Goal: Task Accomplishment & Management: Complete application form

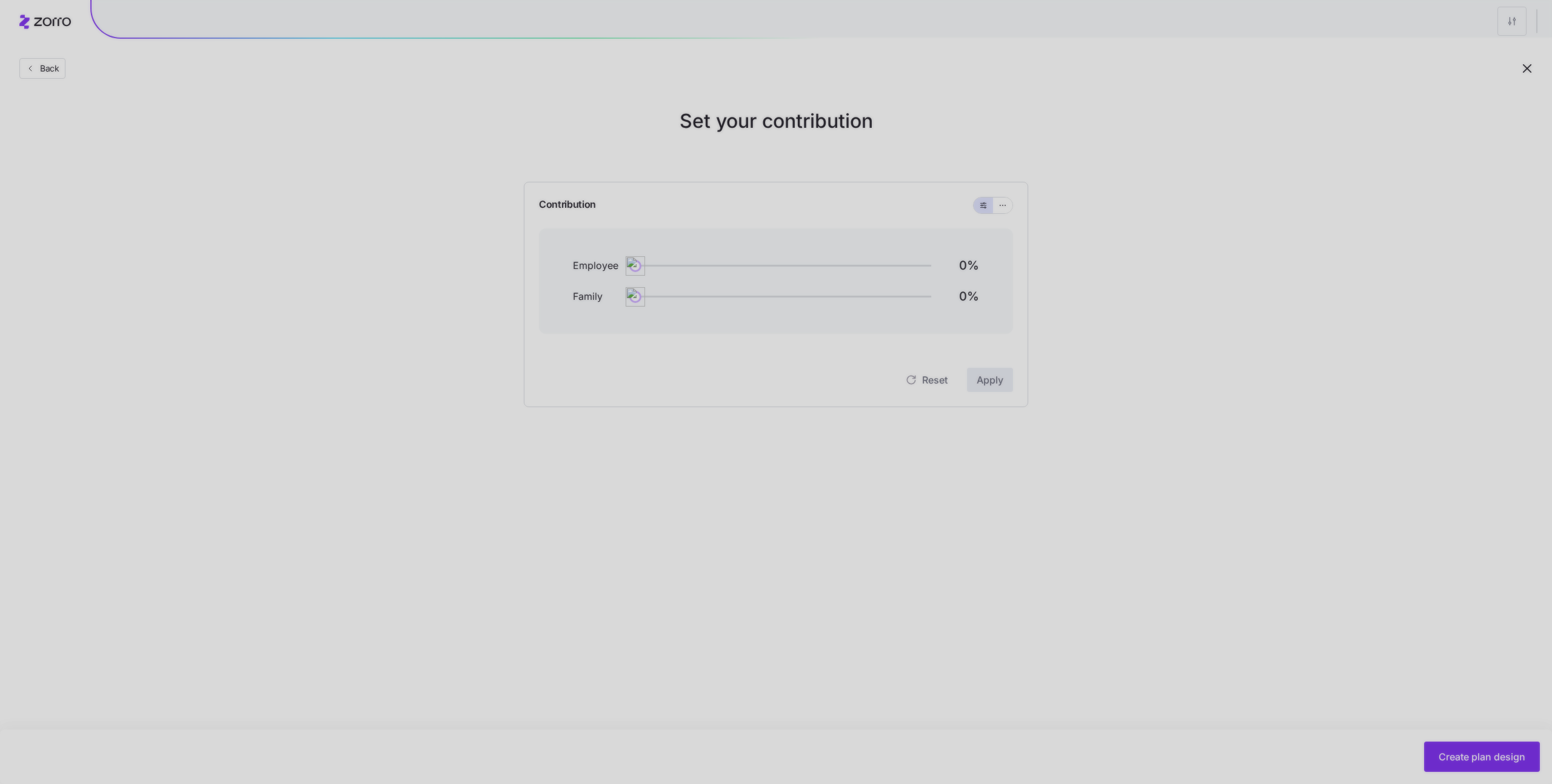
click at [407, 498] on div at bounding box center [776, 392] width 1552 height 784
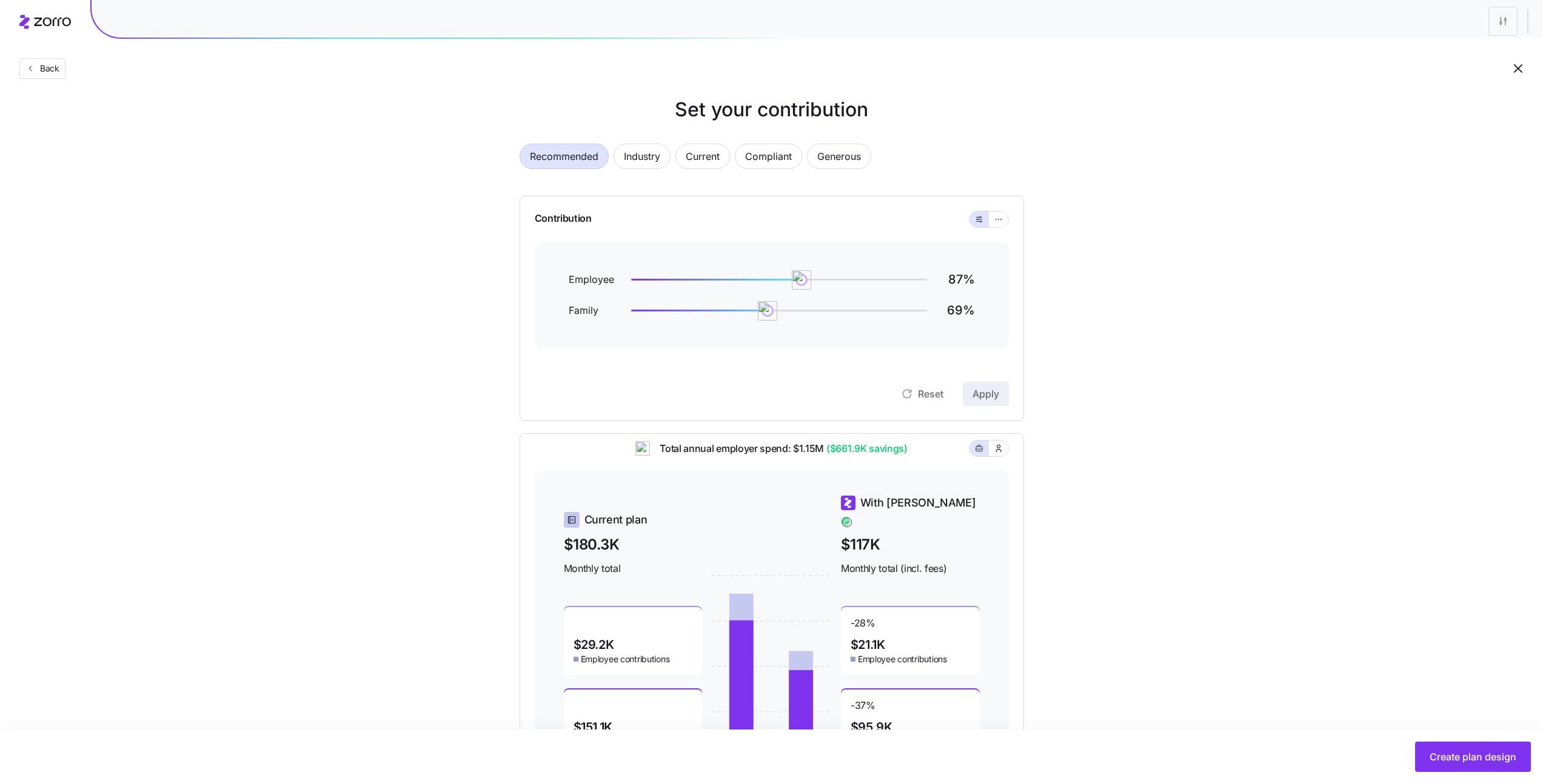
scroll to position [12, 0]
click at [693, 157] on span "Current" at bounding box center [702, 156] width 34 height 24
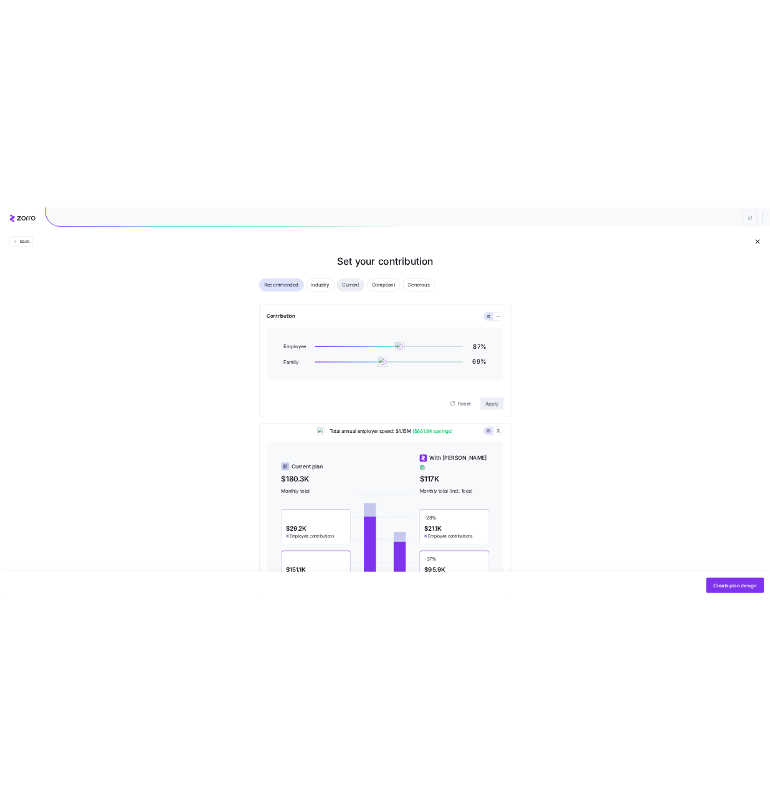
scroll to position [0, 0]
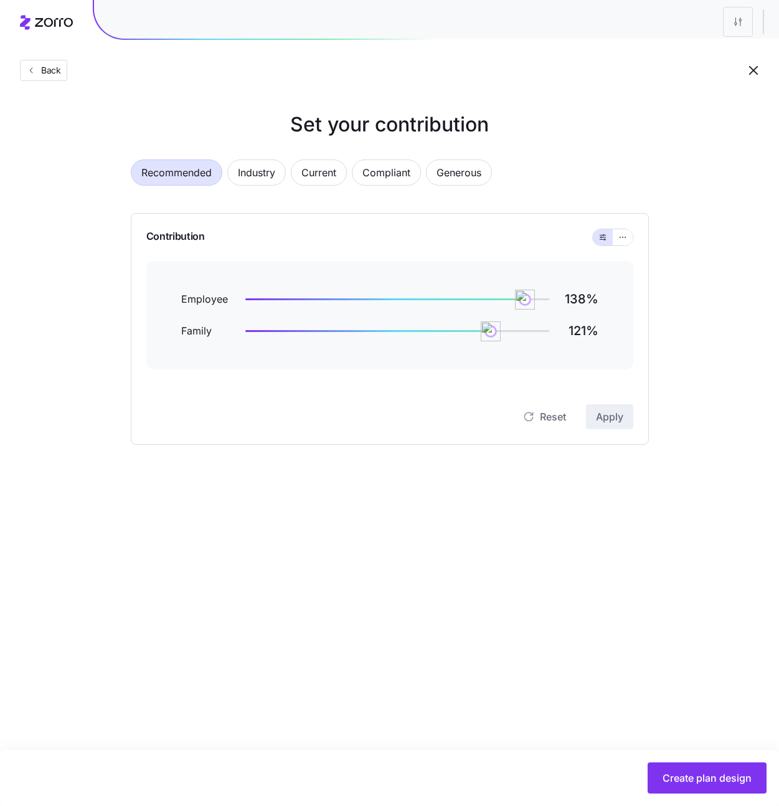
click at [265, 153] on div "Recommended Industry Current Compliant Generous Contribution Employee 138 % Fam…" at bounding box center [390, 295] width 558 height 300
click at [251, 174] on span "Industry" at bounding box center [256, 172] width 37 height 25
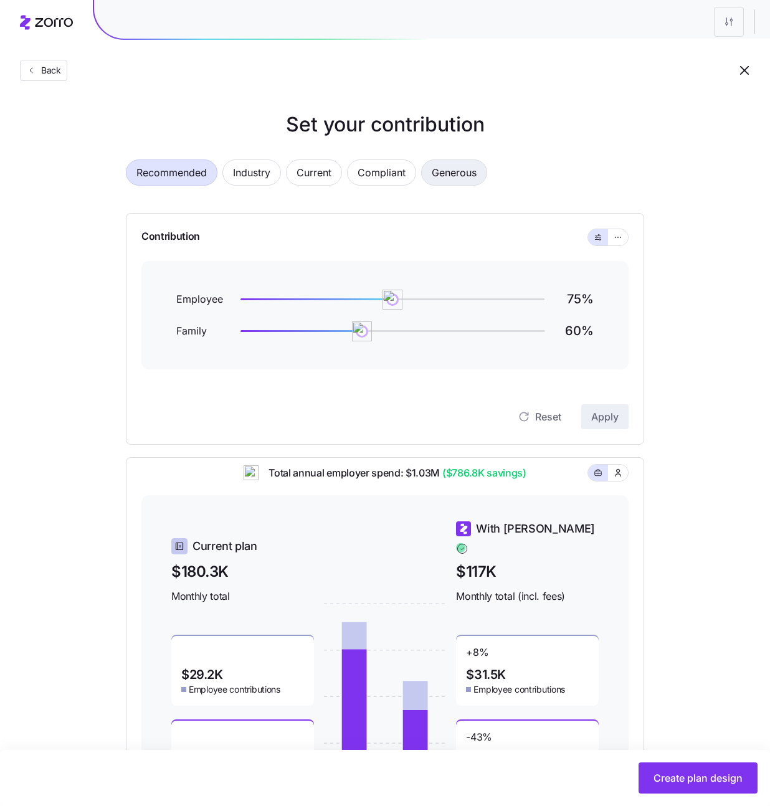
click at [449, 174] on span "Generous" at bounding box center [454, 172] width 45 height 25
click at [29, 71] on icon "button" at bounding box center [31, 70] width 10 height 10
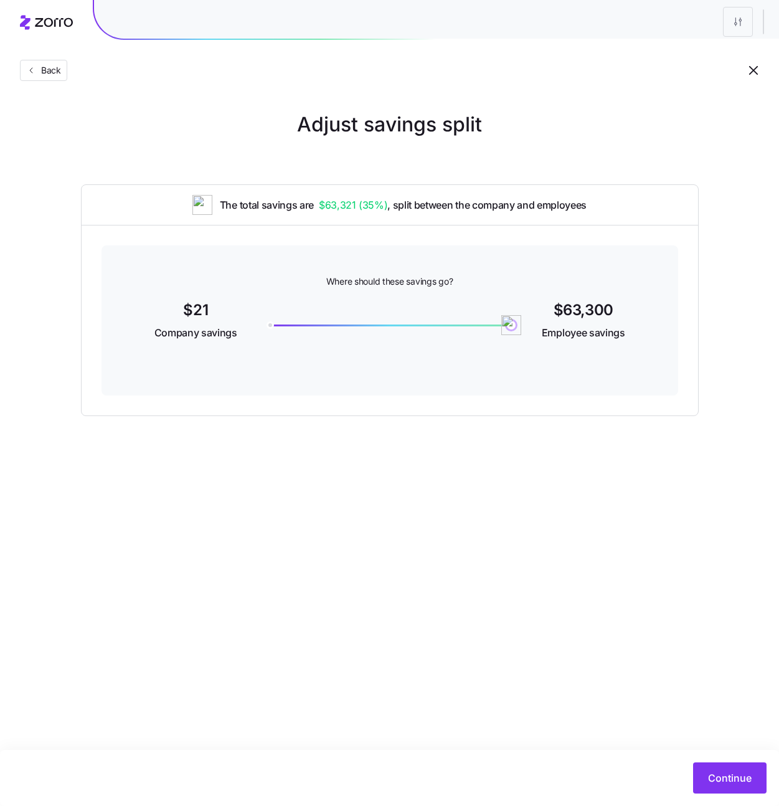
click at [293, 328] on div at bounding box center [389, 322] width 259 height 48
click at [288, 322] on div at bounding box center [389, 322] width 259 height 48
drag, startPoint x: 279, startPoint y: 325, endPoint x: 461, endPoint y: 541, distance: 283.5
click at [241, 328] on div "$63,321 Company savings 0 $0 Employee savings" at bounding box center [389, 322] width 517 height 48
click at [728, 775] on span "Continue" at bounding box center [730, 778] width 44 height 15
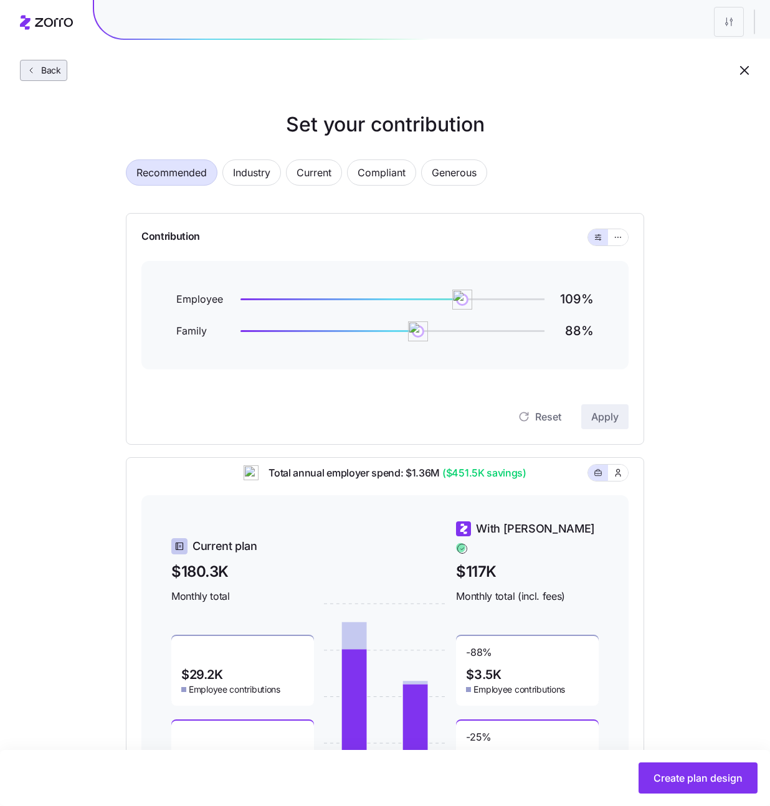
click at [47, 65] on span "Back" at bounding box center [48, 70] width 25 height 12
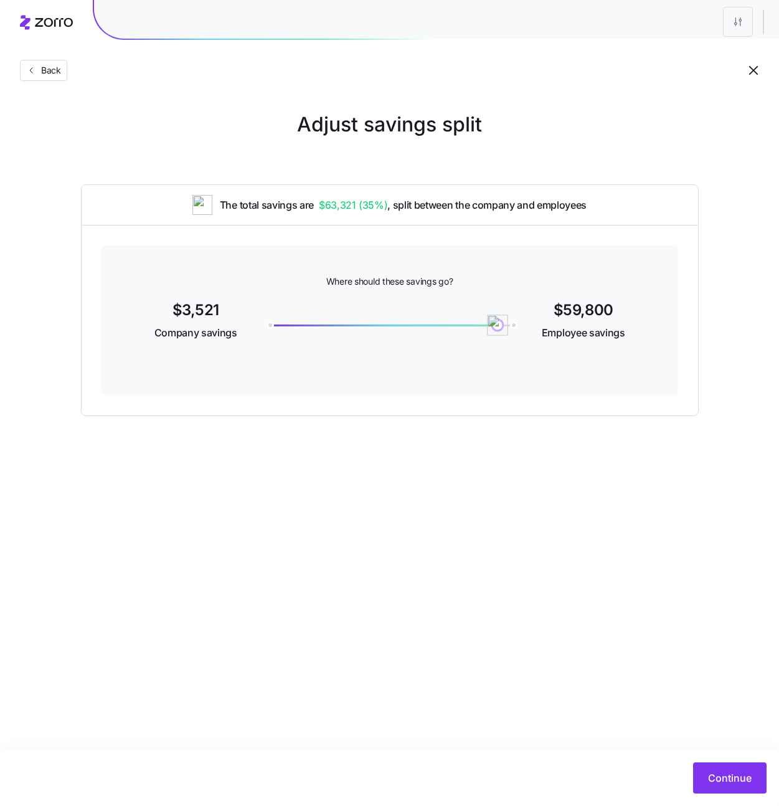
drag, startPoint x: 498, startPoint y: 324, endPoint x: 540, endPoint y: 325, distance: 42.4
click at [538, 325] on div "$3,521 Company savings 59800 $59,800 Employee savings" at bounding box center [389, 322] width 517 height 48
click at [716, 787] on button "Continue" at bounding box center [731, 778] width 74 height 31
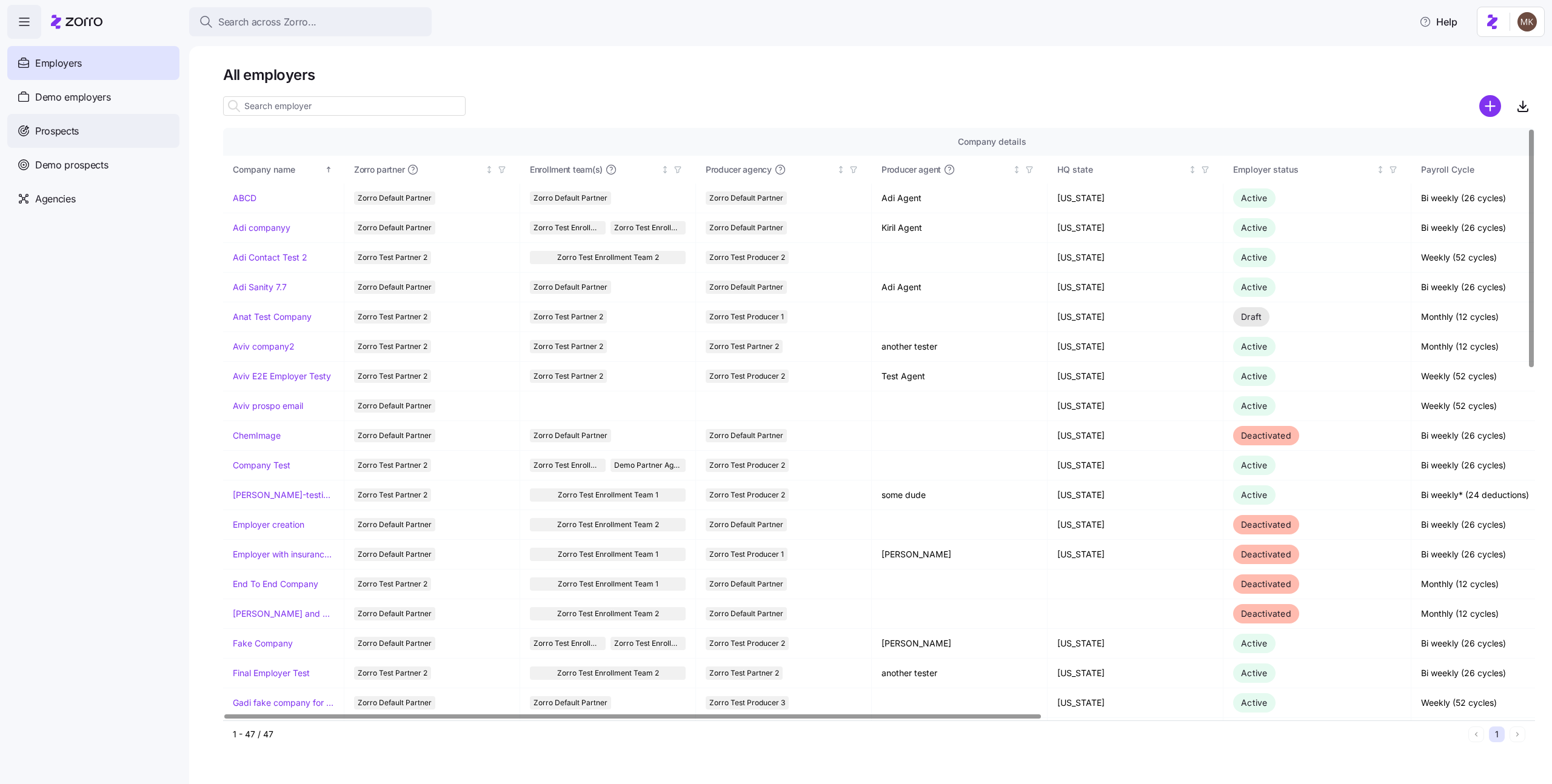
click at [97, 139] on div "Prospects" at bounding box center [92, 130] width 172 height 34
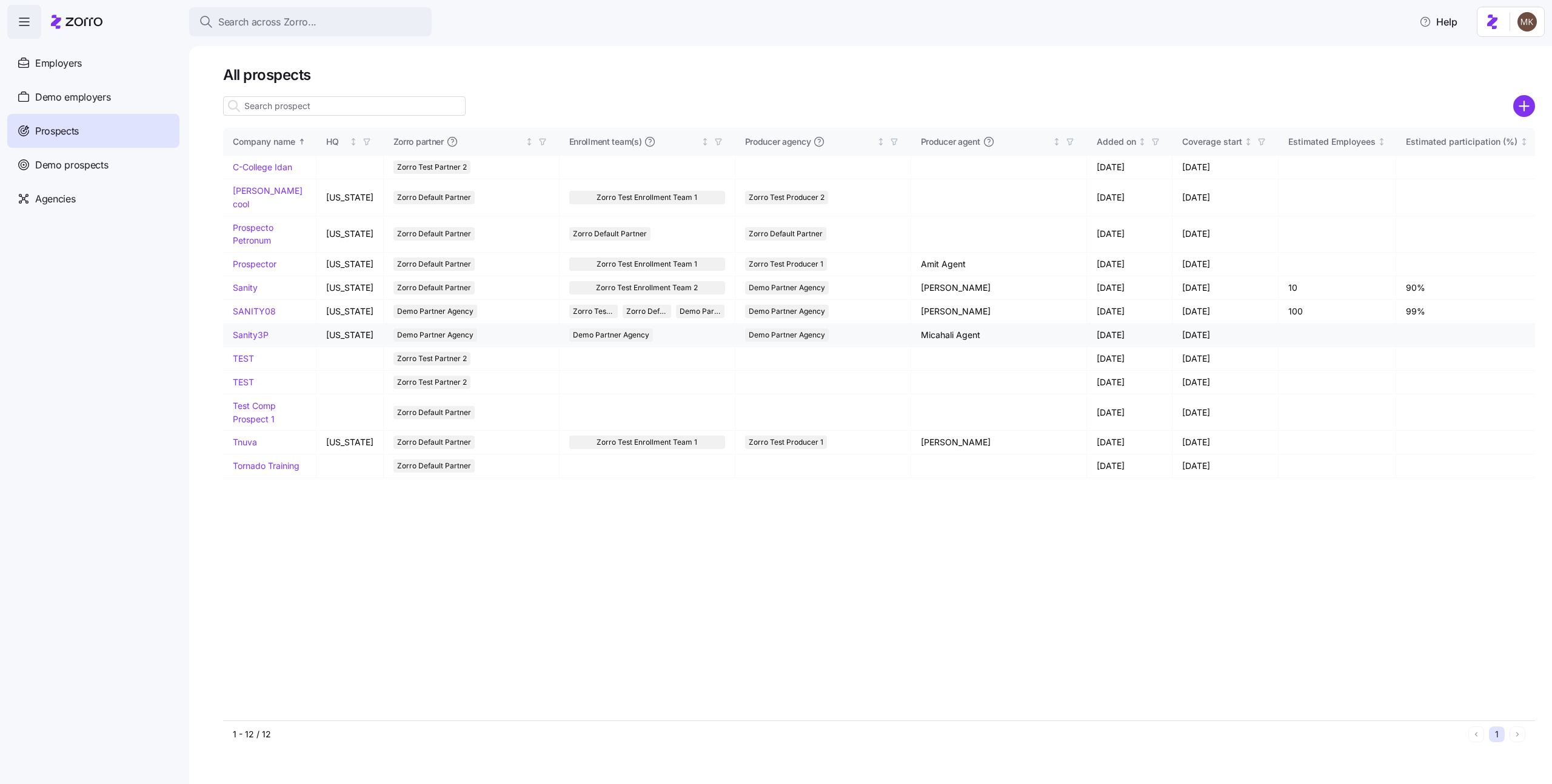
click at [256, 330] on link "Sanity3P" at bounding box center [250, 335] width 36 height 11
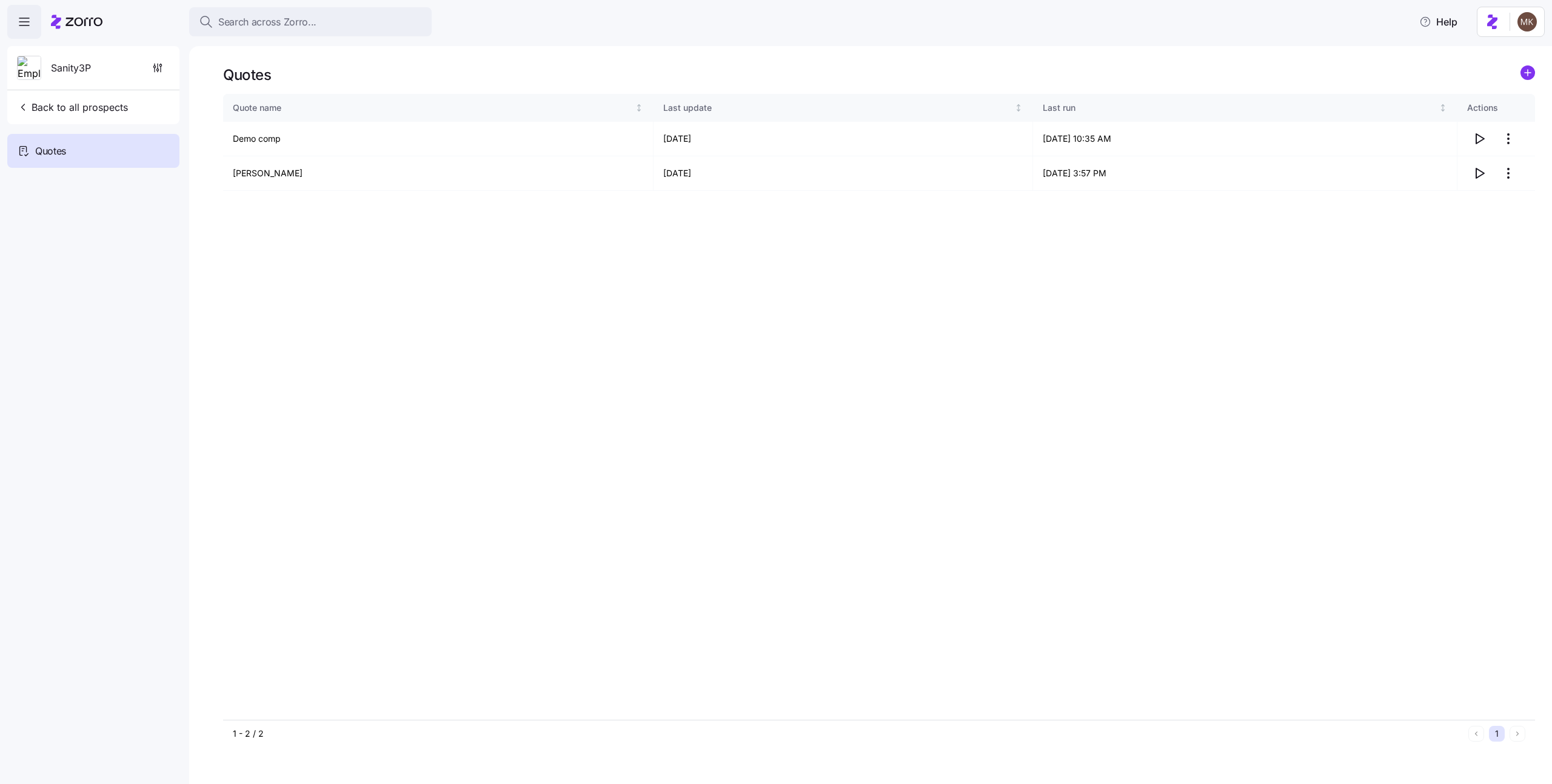
click at [1529, 73] on icon "add icon" at bounding box center [1528, 73] width 6 height 0
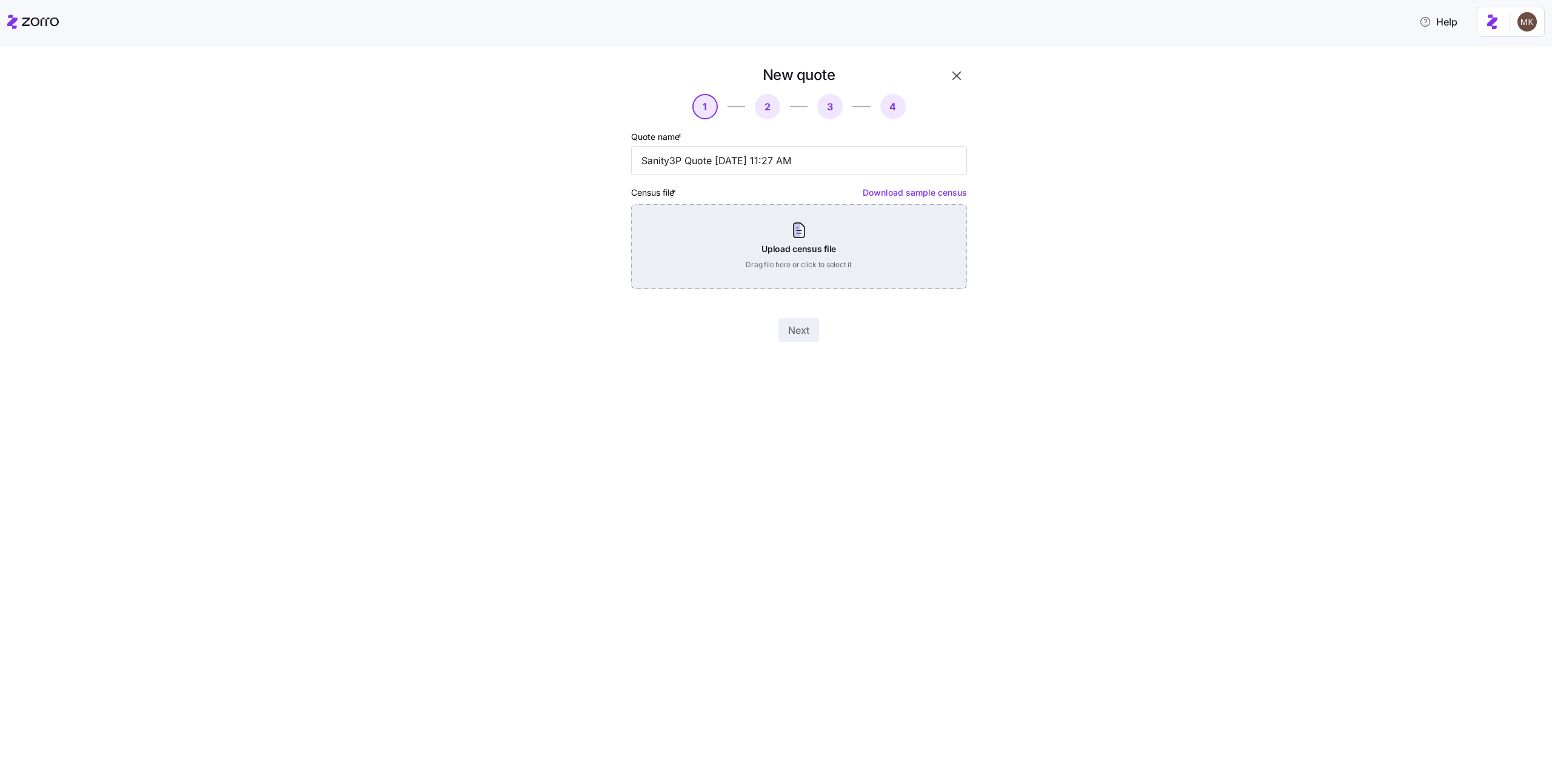
click at [765, 279] on div "Upload census file Drag file here or click to select it" at bounding box center [799, 246] width 336 height 85
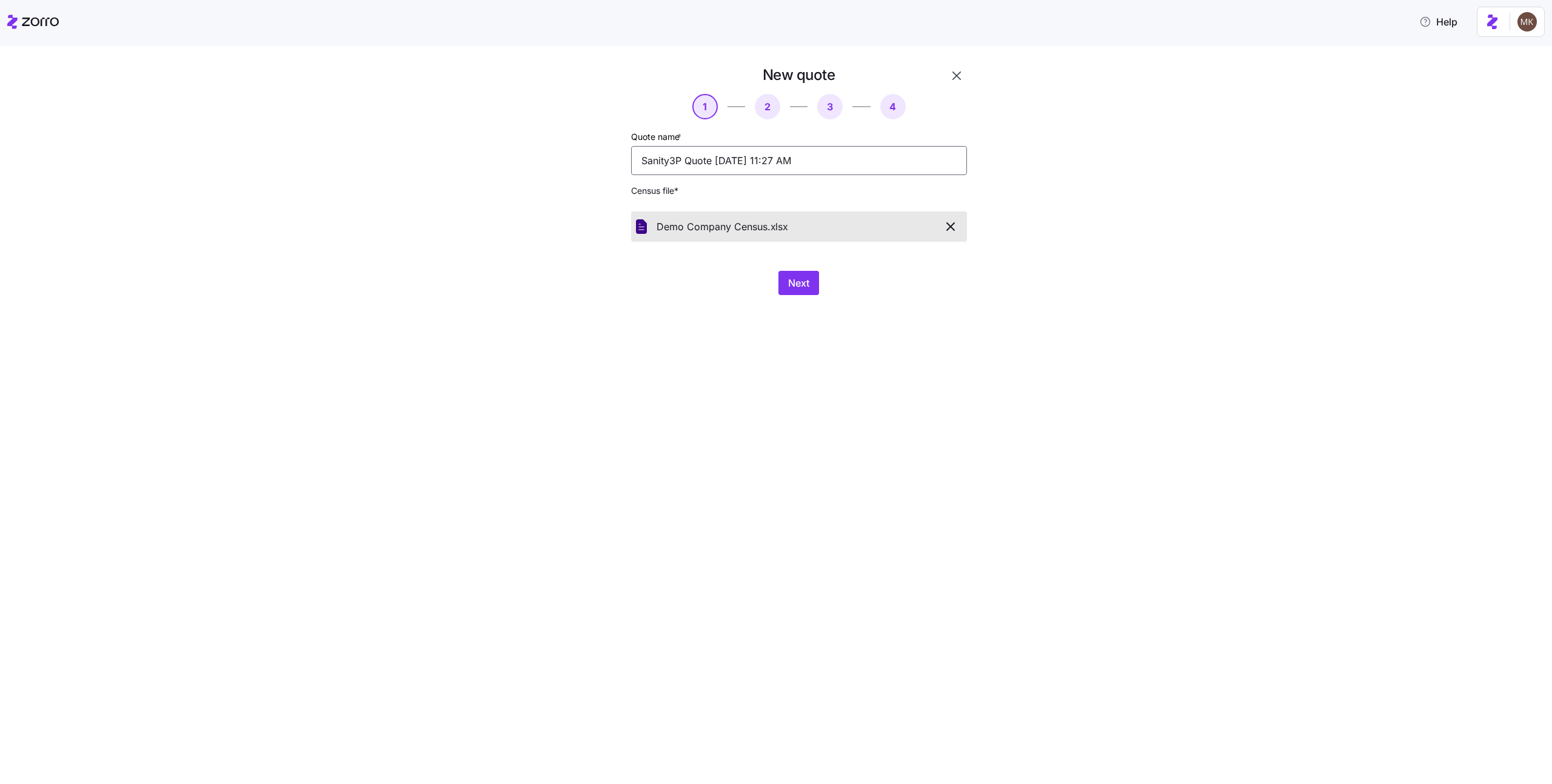
click at [822, 156] on input "Sanity3P Quote 08/25/2025 11:27 AM" at bounding box center [799, 160] width 336 height 29
type input "Demo comp new"
click at [800, 284] on span "Next" at bounding box center [799, 283] width 21 height 15
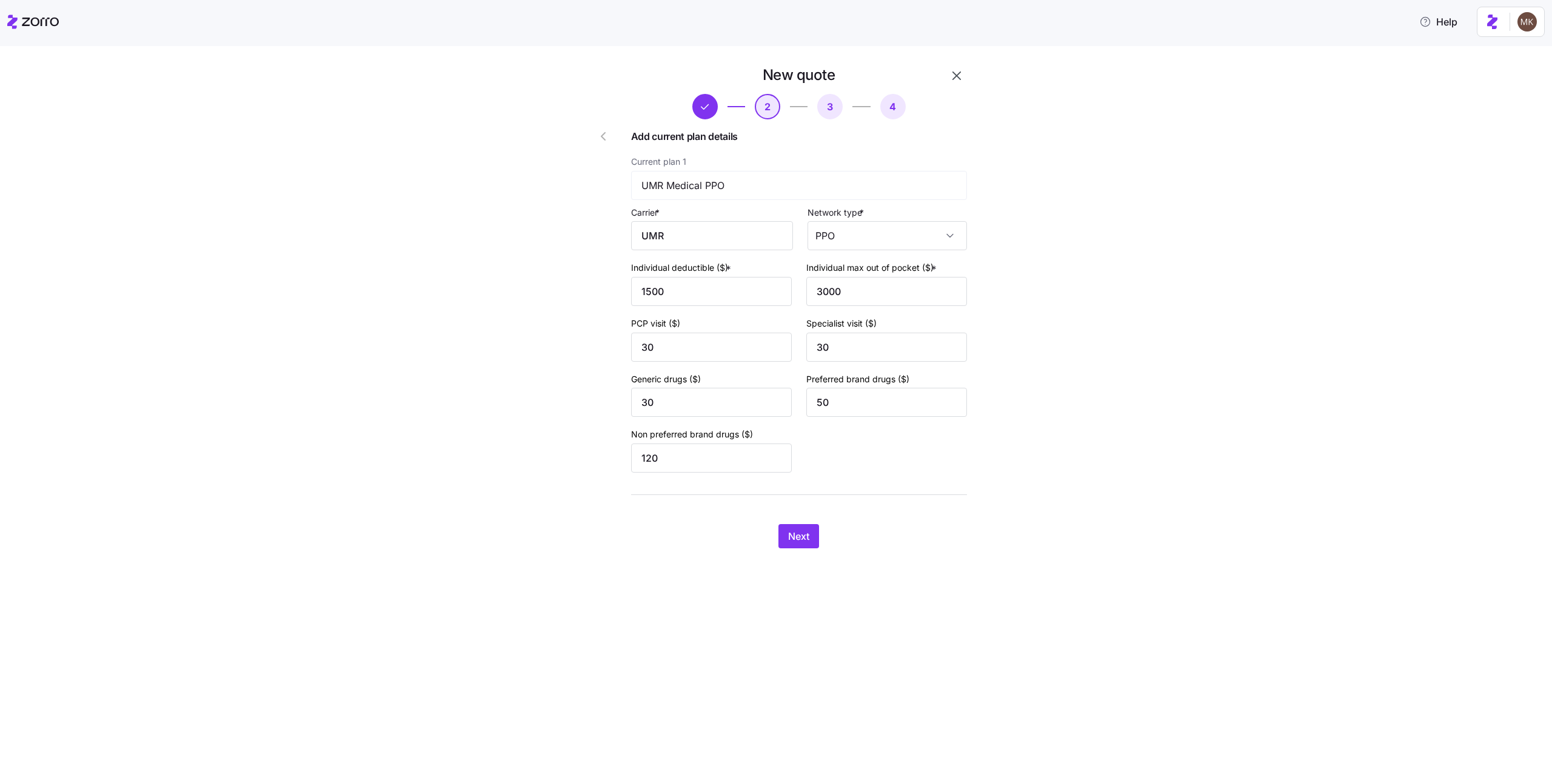
click at [789, 517] on div "New quote 2 3 4 Add current plan details Current plan 1 UMR Medical PPO Carrier…" at bounding box center [799, 306] width 345 height 493
click at [792, 520] on div "New quote 2 3 4 Add current plan details Current plan 1 UMR Medical PPO Carrier…" at bounding box center [799, 306] width 345 height 493
click at [801, 532] on span "Next" at bounding box center [799, 536] width 21 height 15
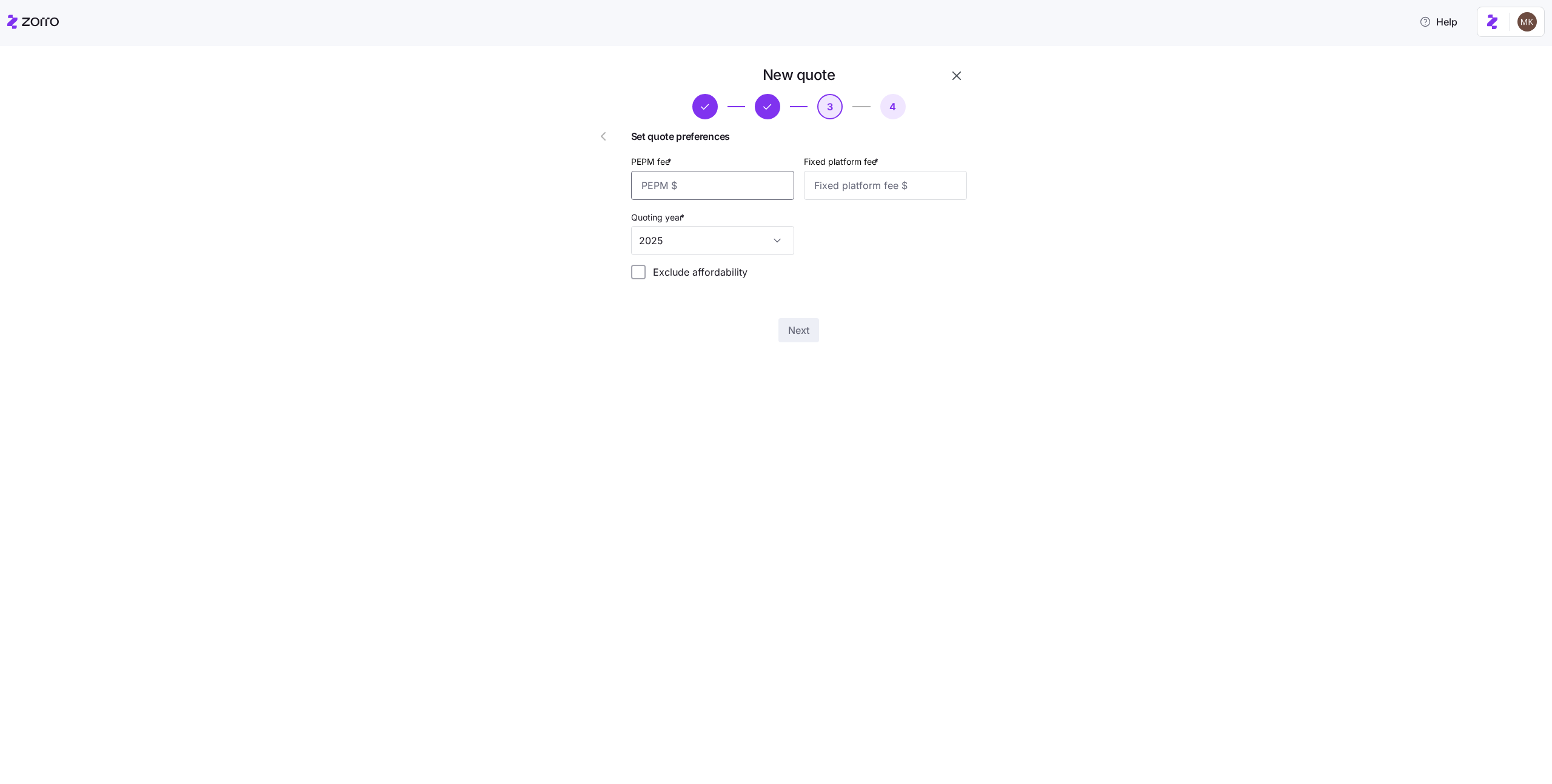
click at [742, 184] on input "PEPM fee *" at bounding box center [713, 186] width 163 height 29
type input "123"
click at [833, 188] on input "Fixed platform fee *" at bounding box center [885, 186] width 163 height 29
type input "123"
click at [791, 333] on span "Next" at bounding box center [799, 330] width 21 height 15
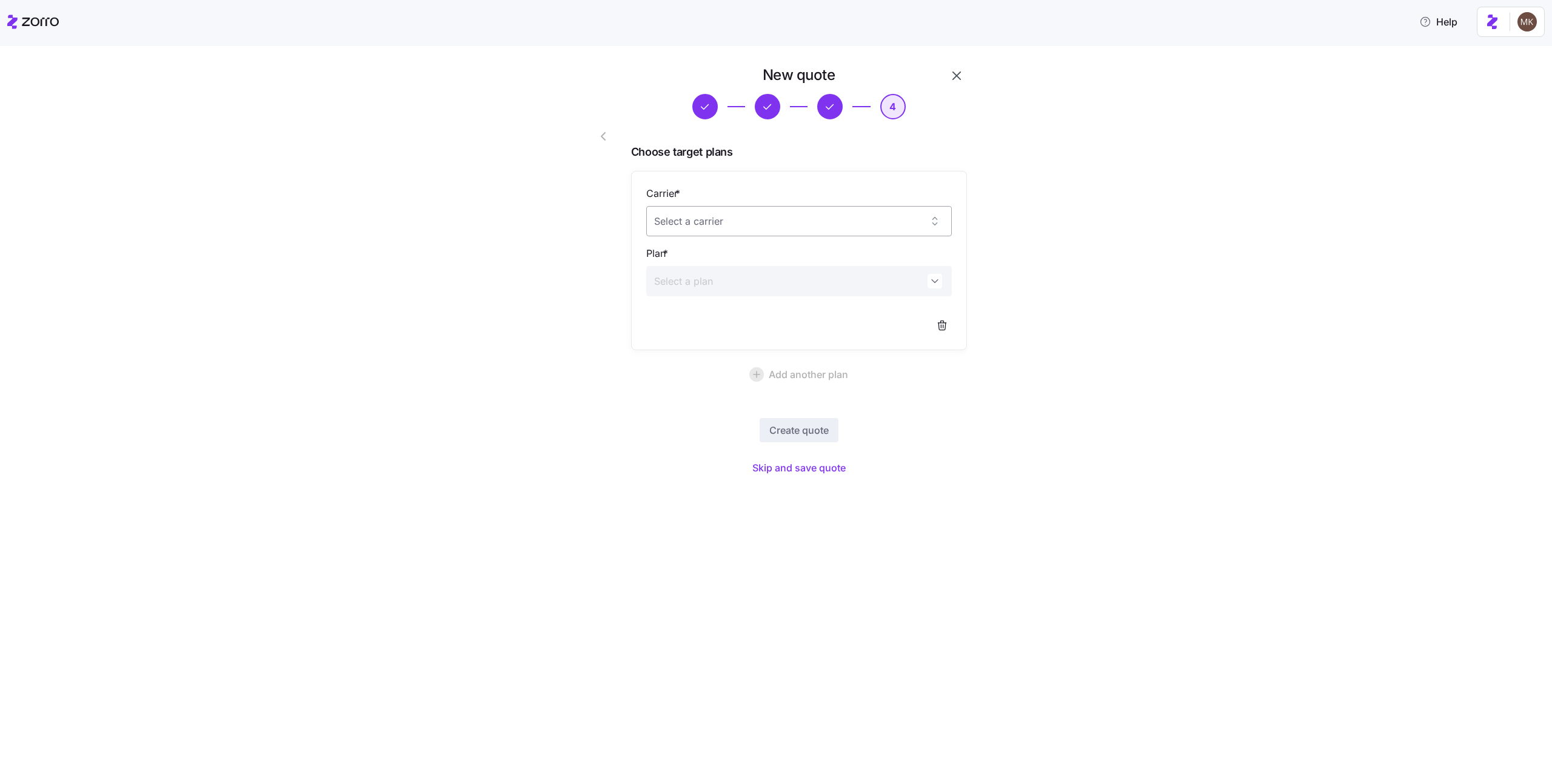
click at [733, 231] on input "Carrier *" at bounding box center [799, 221] width 306 height 30
click at [725, 246] on div "Ambetter" at bounding box center [799, 259] width 296 height 25
type input "Ambetter"
click at [730, 291] on input "Plan *" at bounding box center [799, 281] width 306 height 30
click at [723, 312] on span "Clear Silver" at bounding box center [697, 320] width 72 height 16
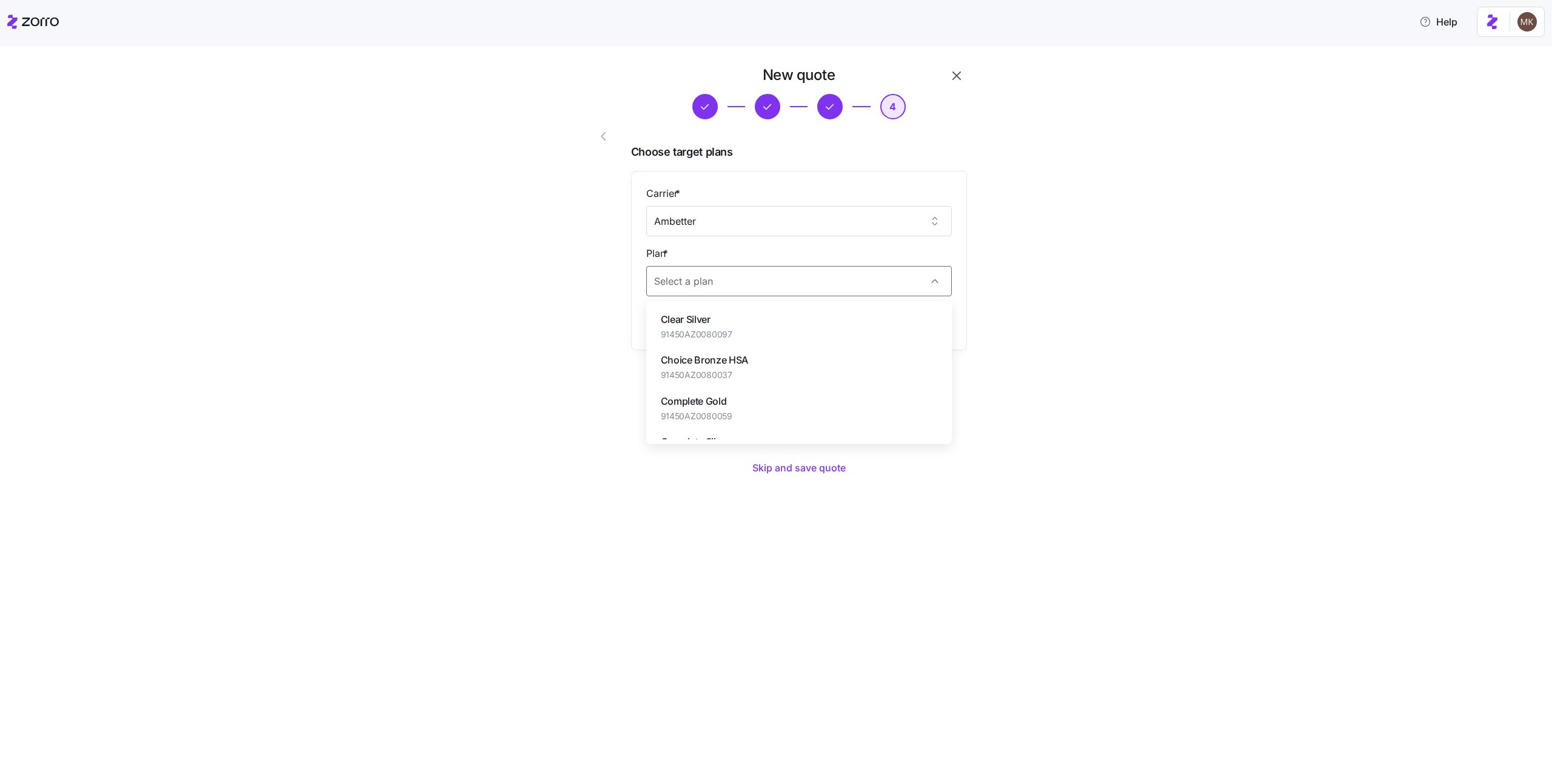
type input "Clear Silver"
click at [805, 428] on span "Create quote" at bounding box center [799, 430] width 59 height 15
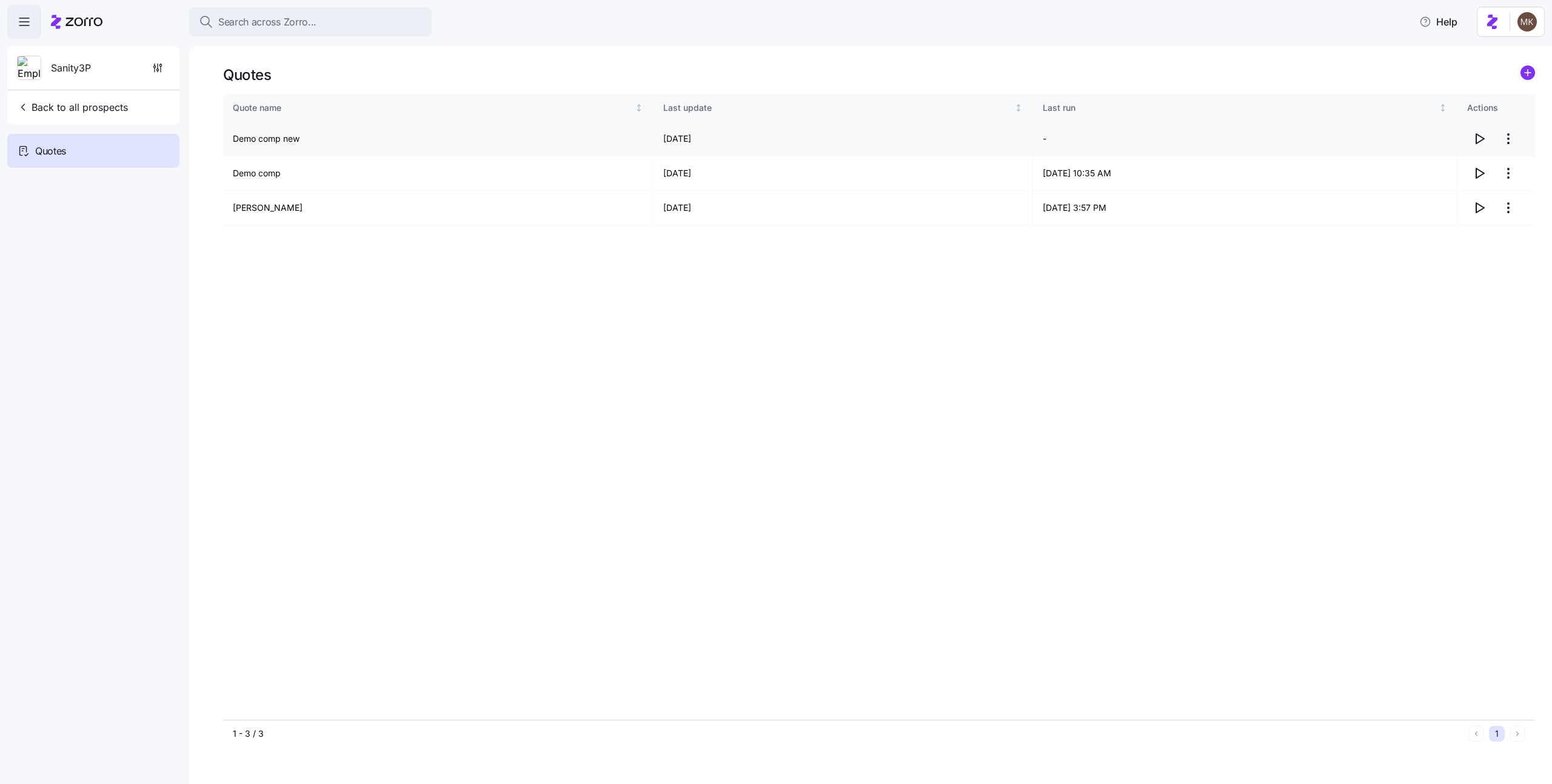
click at [1481, 137] on icon "button" at bounding box center [1479, 138] width 15 height 15
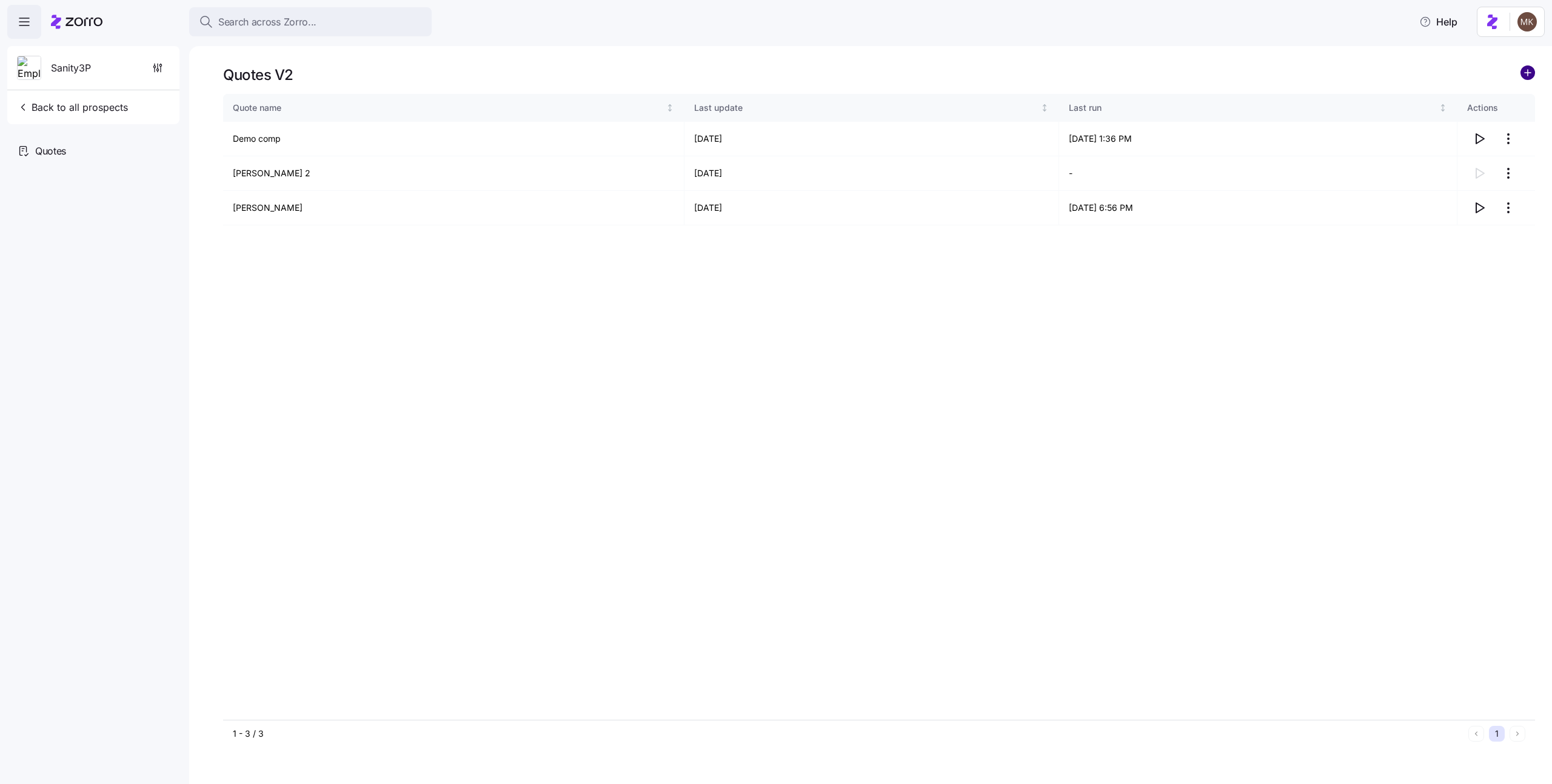
click at [1534, 72] on circle "add icon" at bounding box center [1528, 73] width 14 height 14
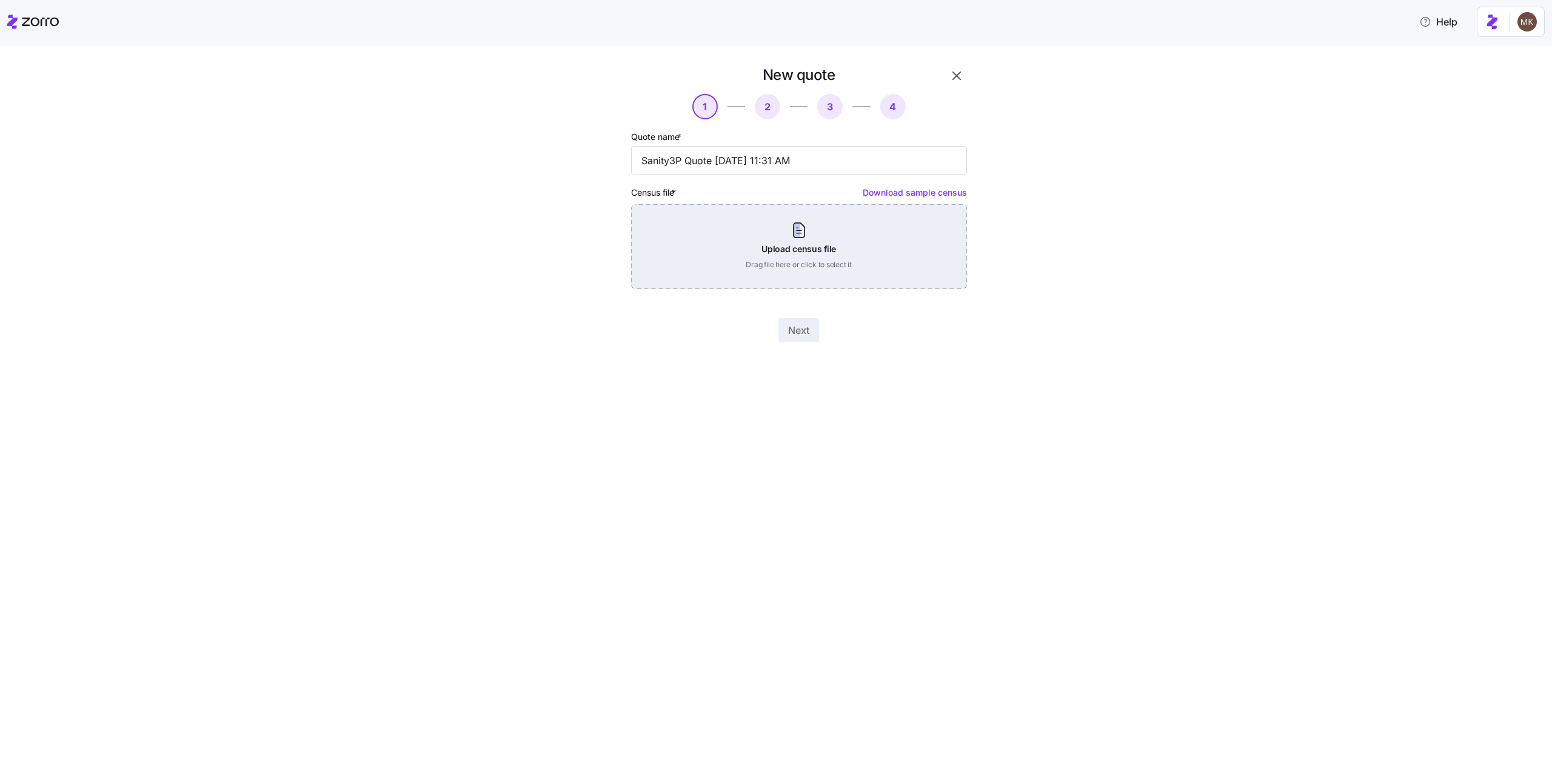
click at [807, 246] on div "Upload census file Drag file here or click to select it" at bounding box center [799, 246] width 336 height 85
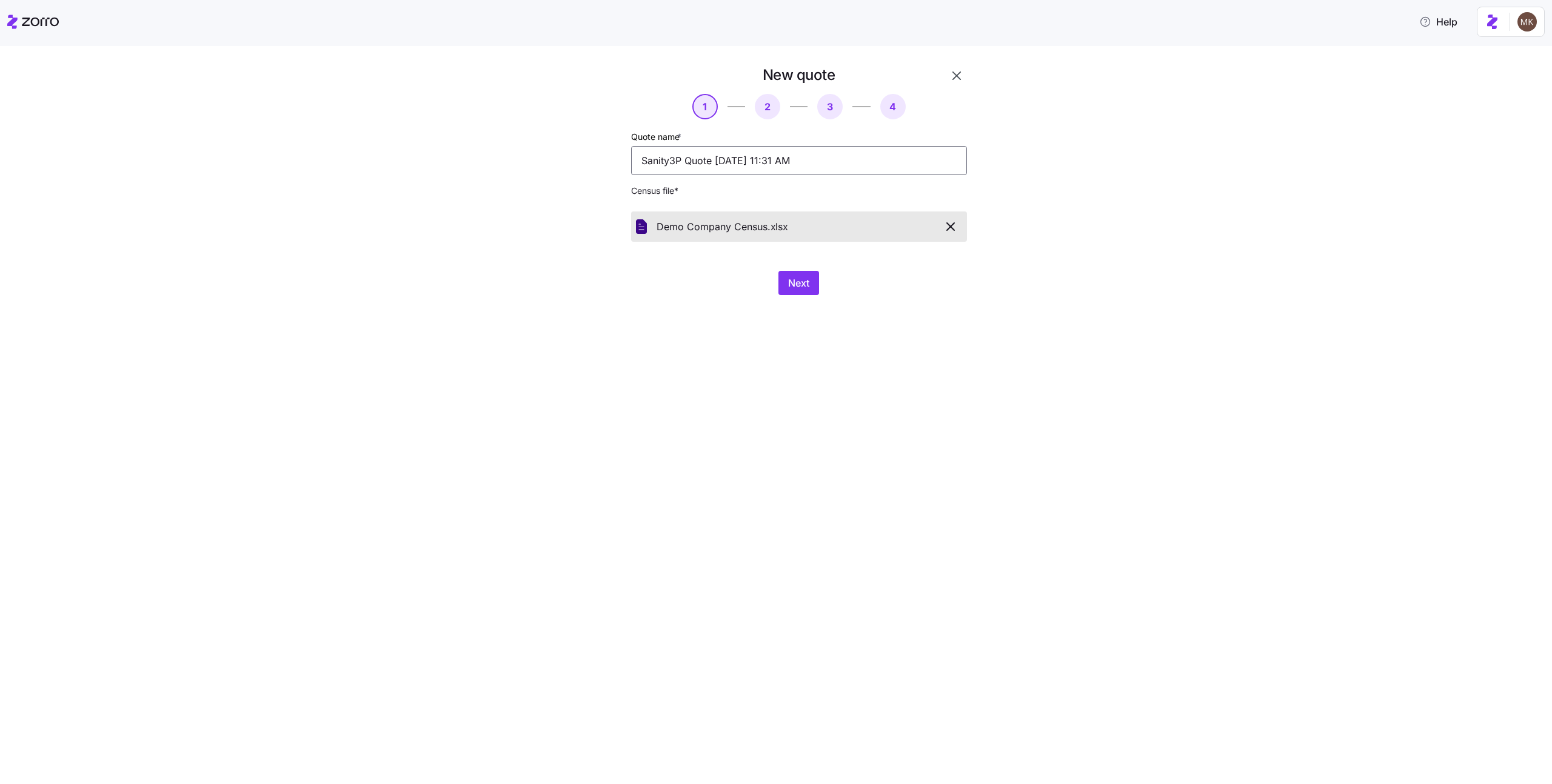
click at [818, 161] on input "Sanity3P Quote 08/25/2025 11:31 AM" at bounding box center [799, 160] width 336 height 29
type input "demo company new"
click at [776, 282] on div "Next" at bounding box center [799, 283] width 336 height 24
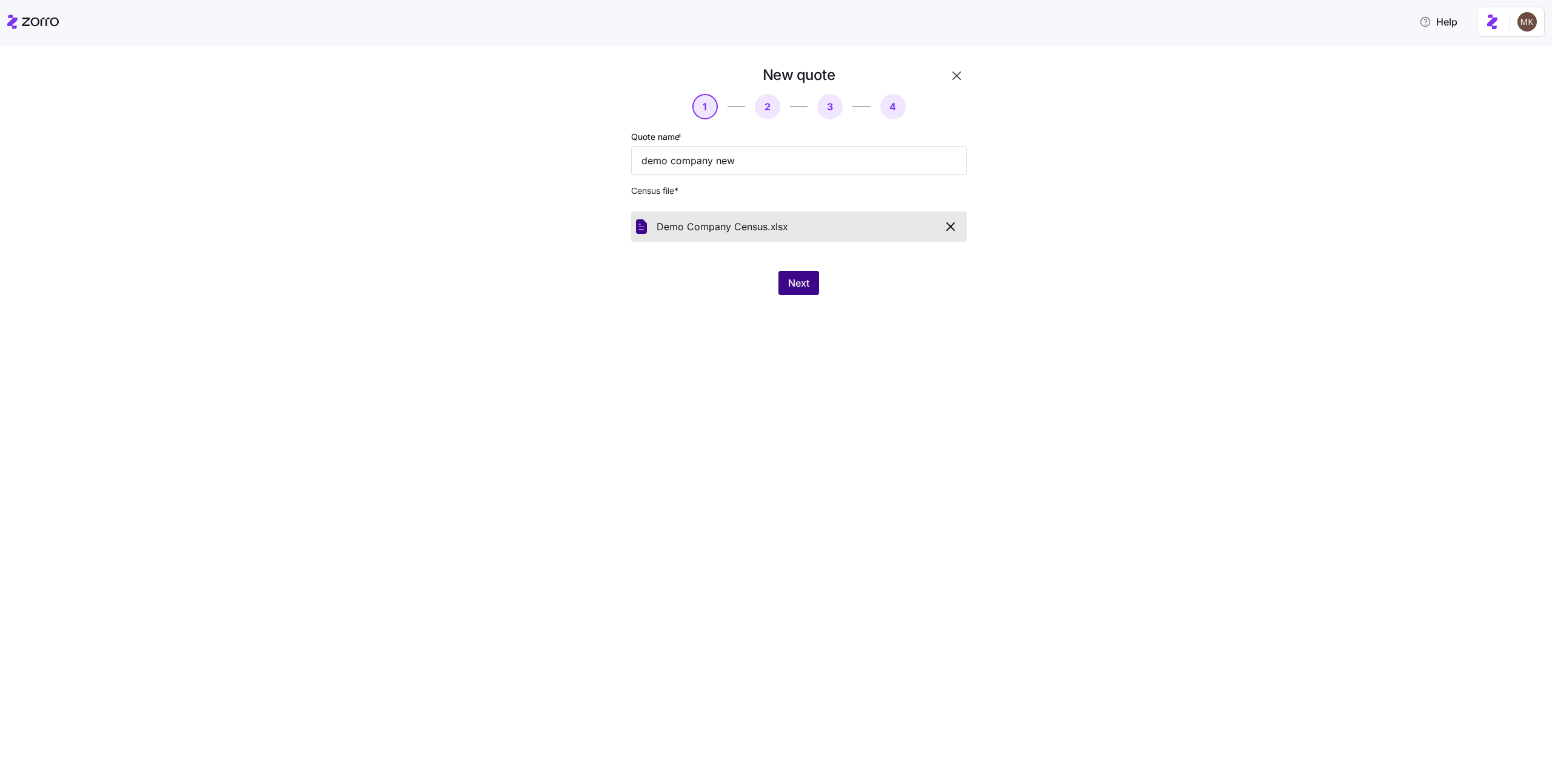
click at [802, 292] on button "Next" at bounding box center [799, 283] width 41 height 24
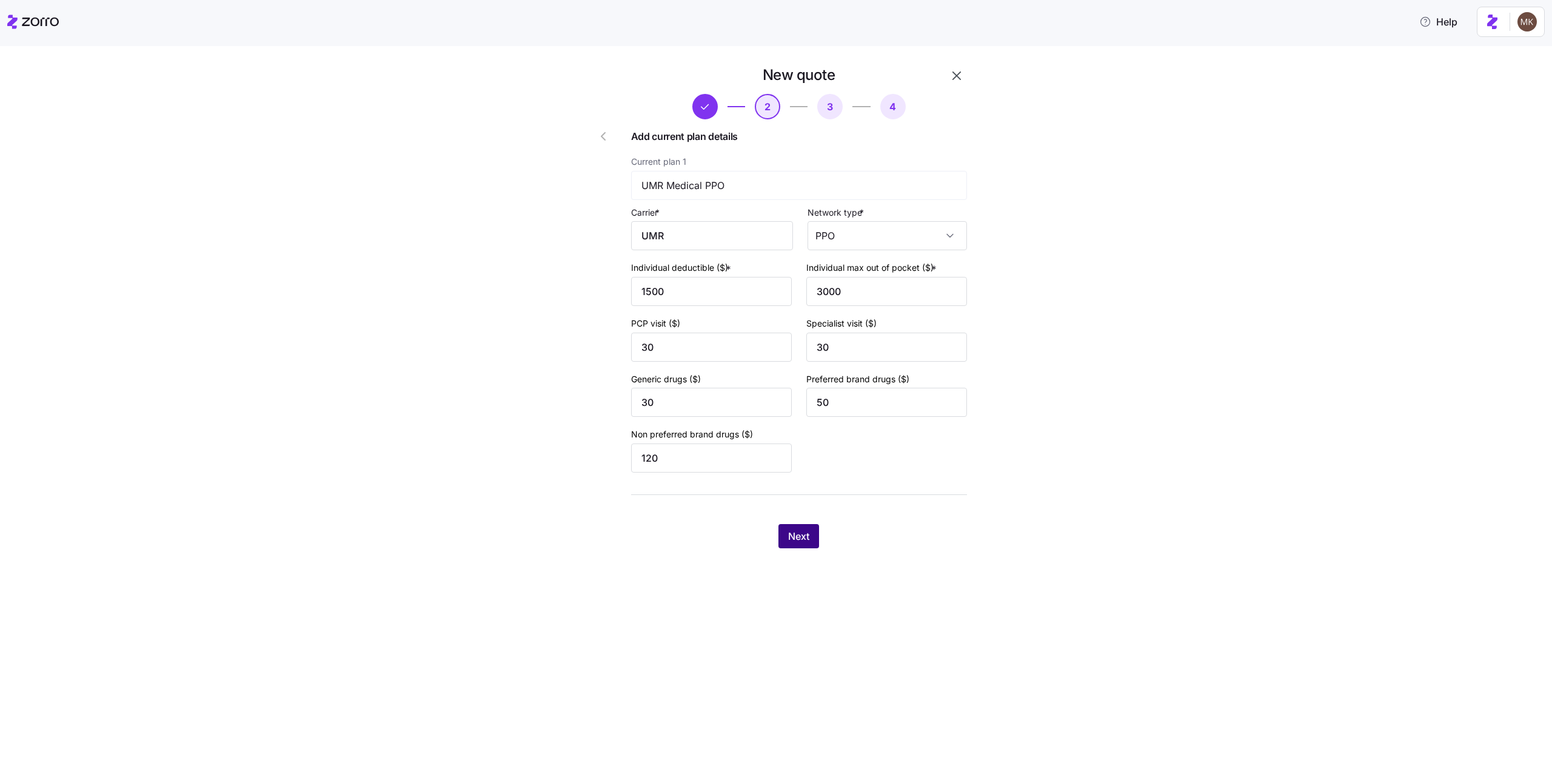
click at [807, 530] on span "Next" at bounding box center [799, 536] width 21 height 15
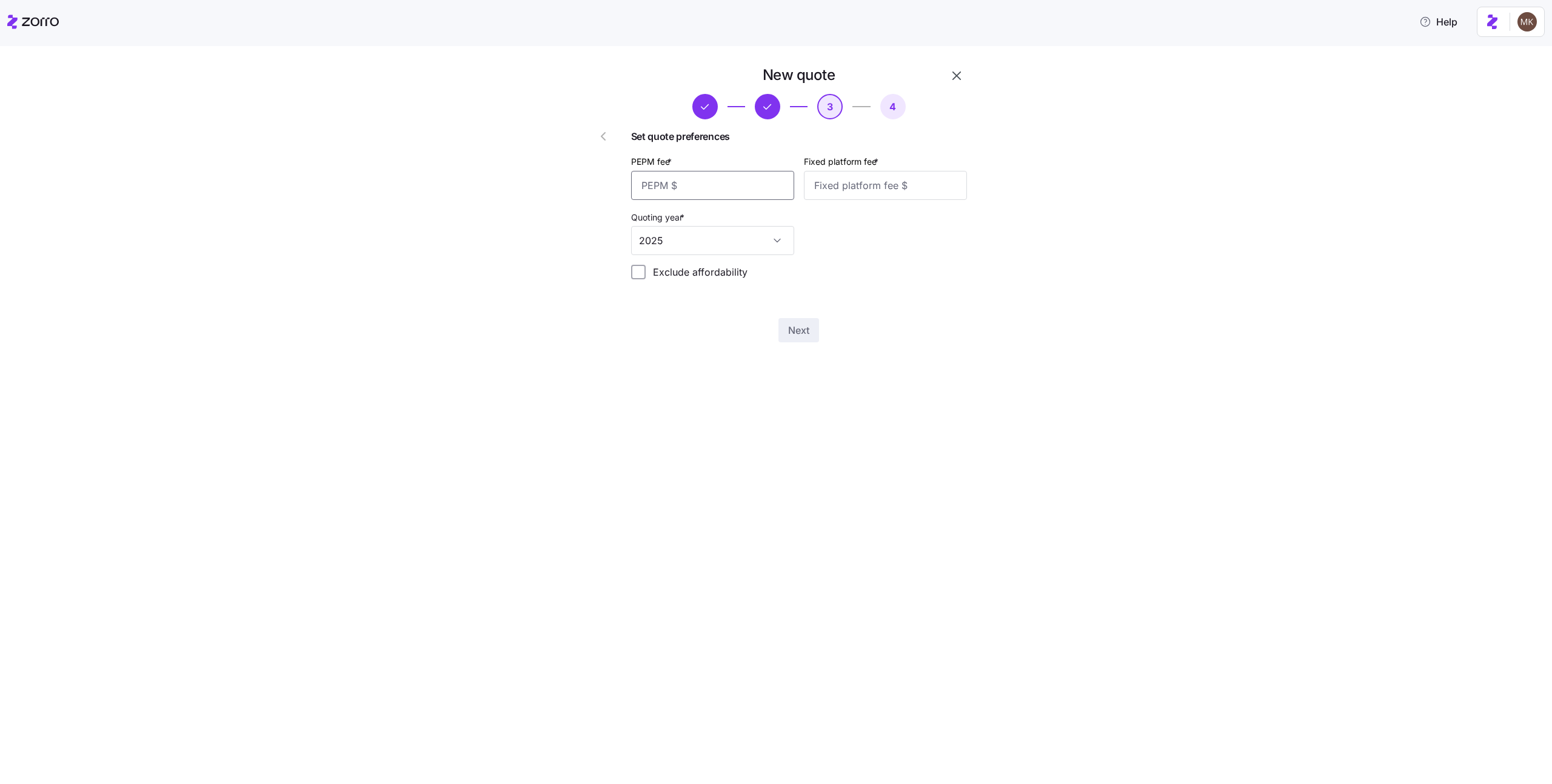
click at [721, 190] on input "PEPM fee *" at bounding box center [713, 186] width 163 height 29
type input "123"
click at [827, 187] on input "Fixed platform fee *" at bounding box center [885, 186] width 163 height 29
type input "123"
click at [803, 339] on button "Next" at bounding box center [799, 330] width 41 height 24
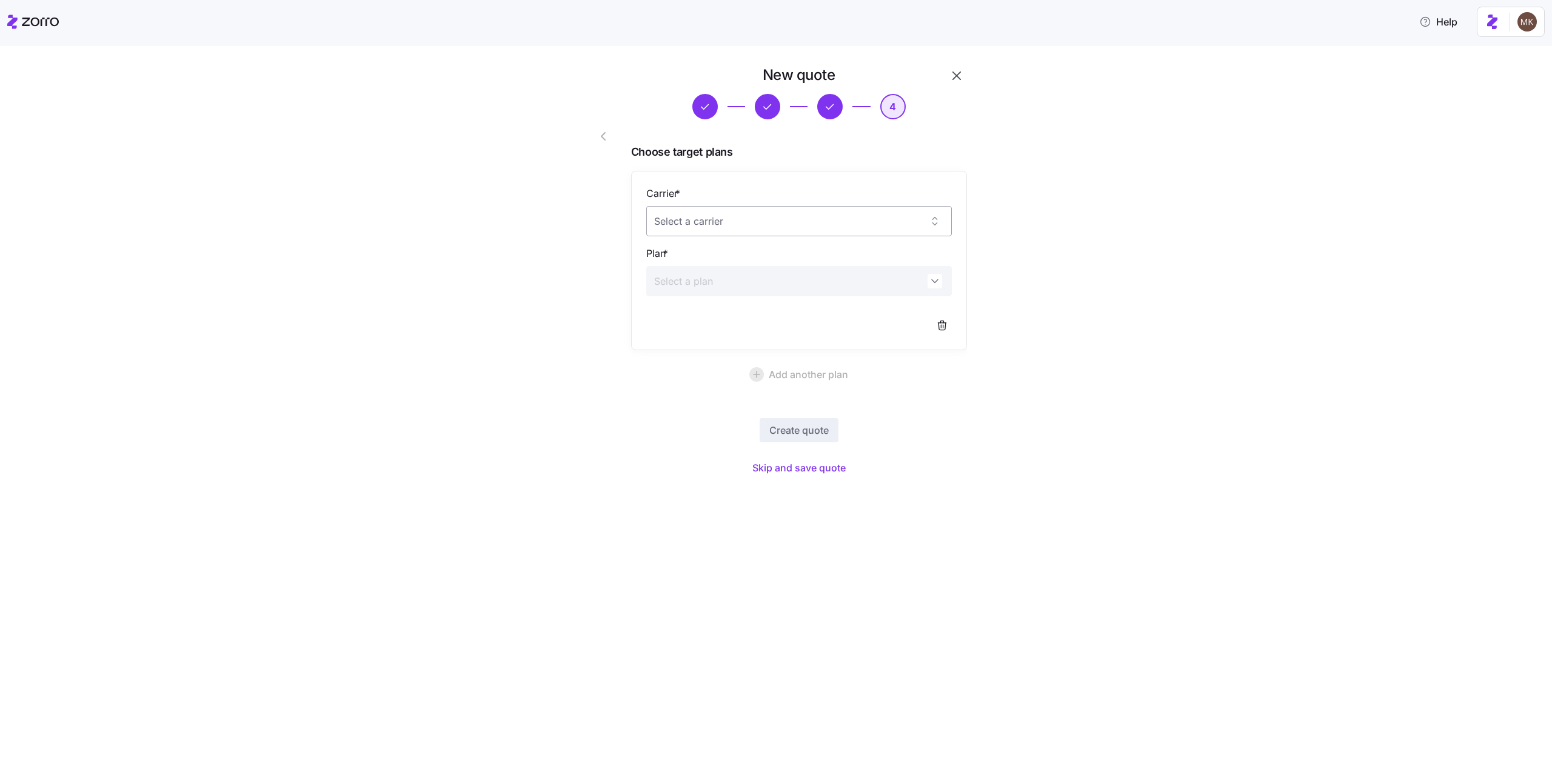
click at [733, 226] on input "Carrier *" at bounding box center [799, 221] width 306 height 30
click at [725, 253] on div "Ambetter" at bounding box center [799, 259] width 296 height 25
type input "Ambetter"
click at [723, 284] on input "Plan *" at bounding box center [799, 281] width 306 height 30
click at [718, 317] on span "Clear Silver" at bounding box center [697, 320] width 72 height 16
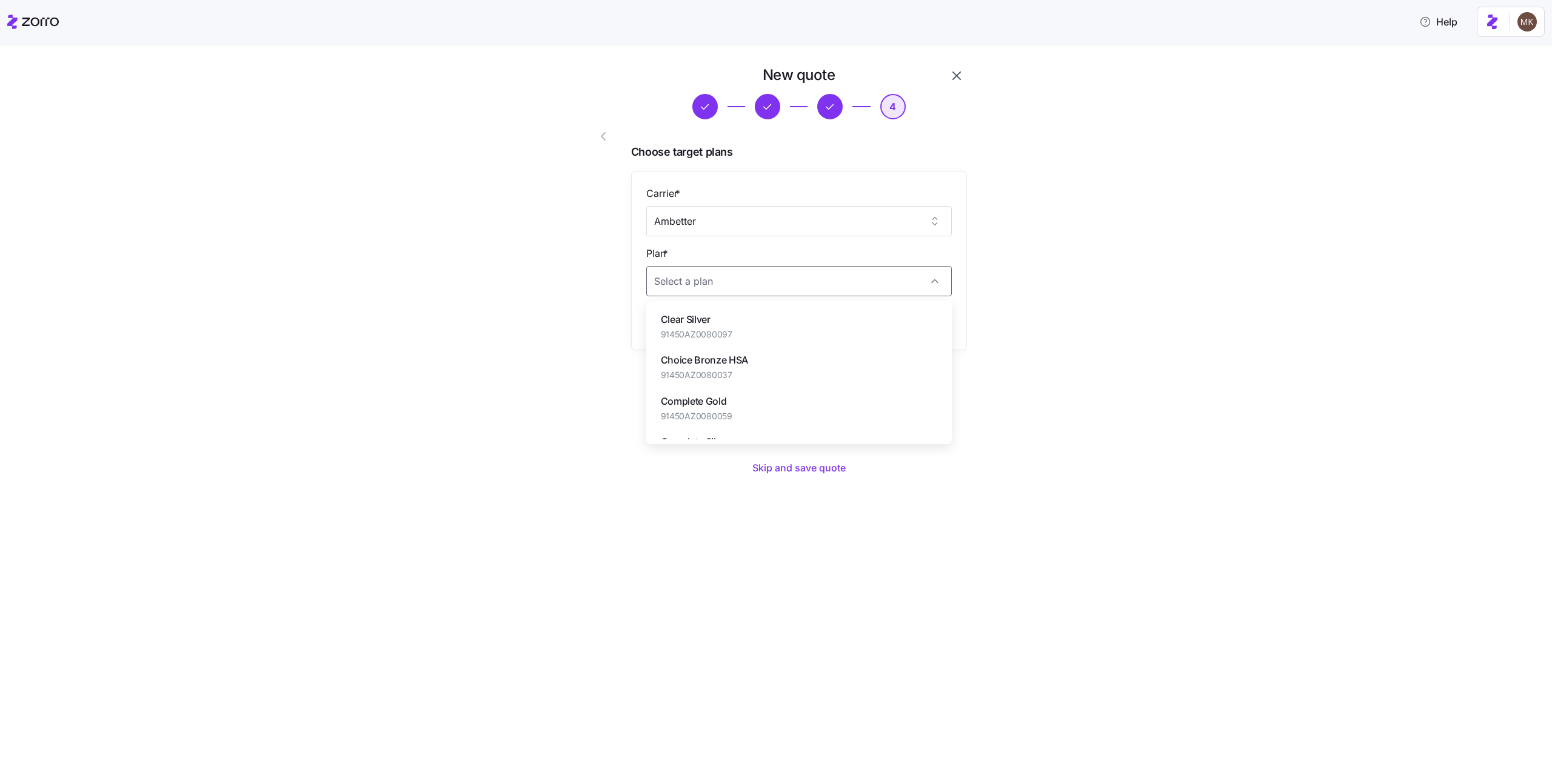
type input "Clear Silver"
click at [811, 426] on span "Create quote" at bounding box center [799, 430] width 59 height 15
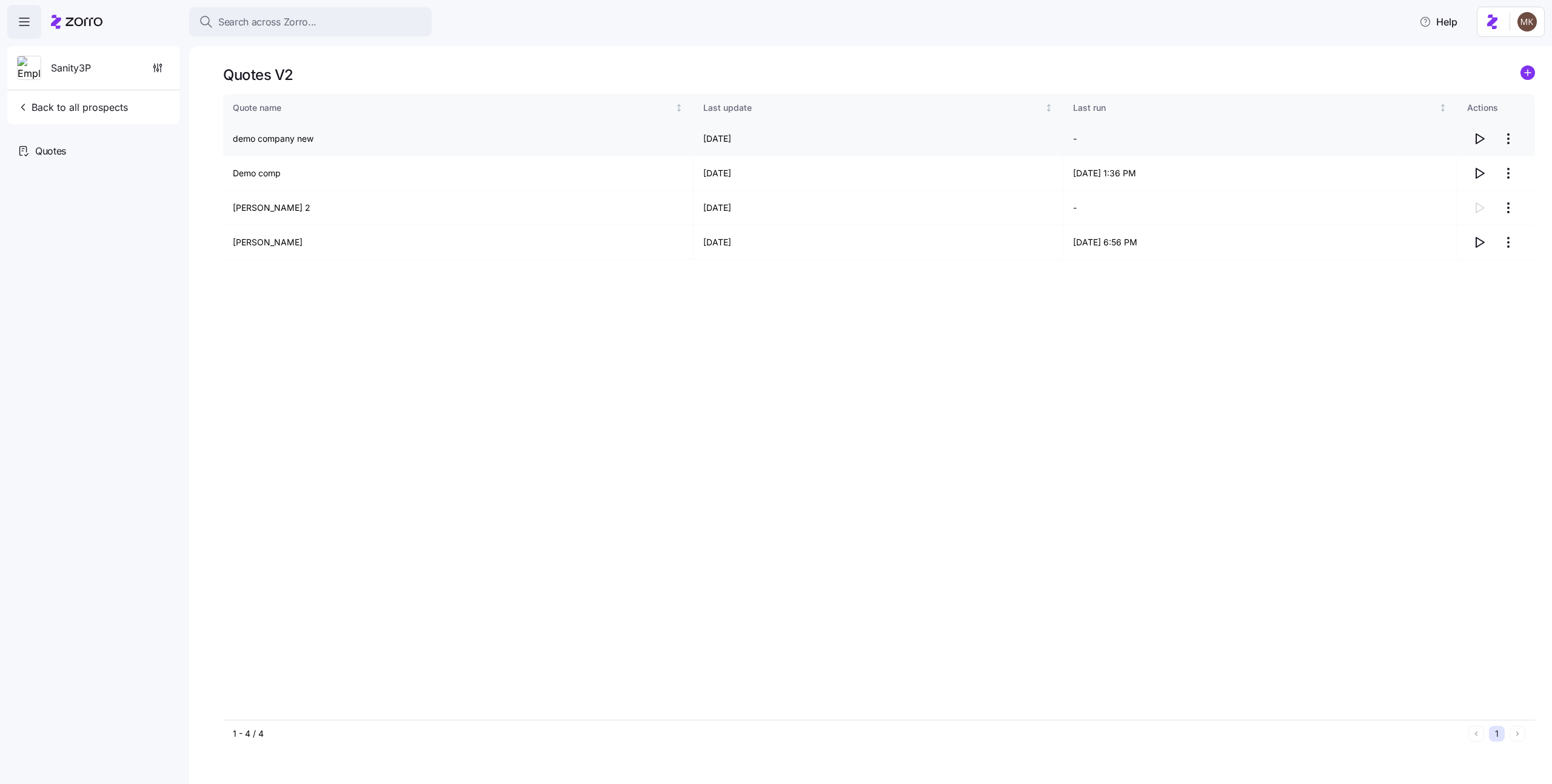
click at [1480, 137] on icon "button" at bounding box center [1479, 138] width 15 height 15
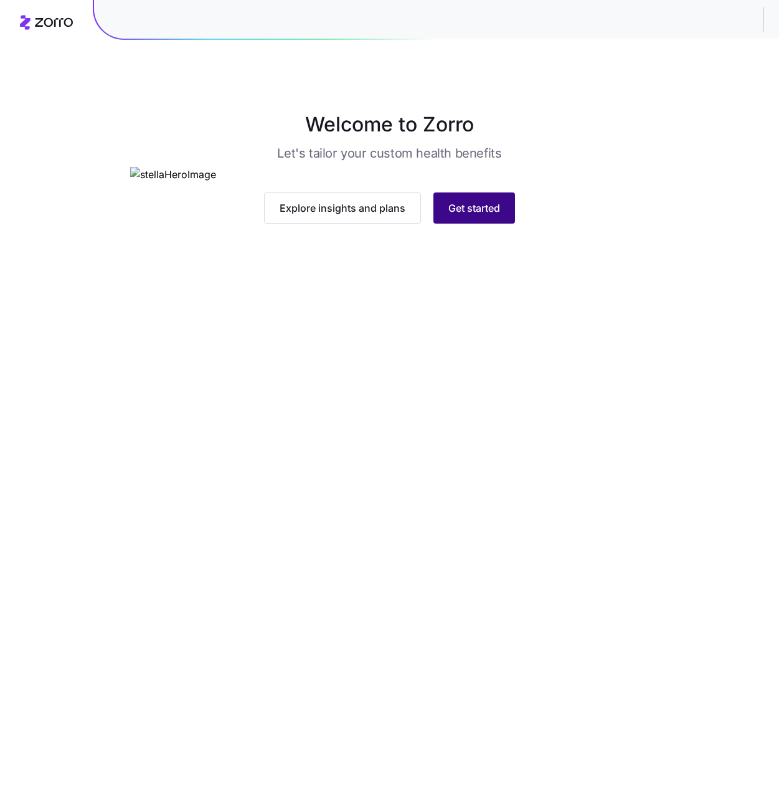
click at [482, 216] on span "Get started" at bounding box center [475, 208] width 52 height 15
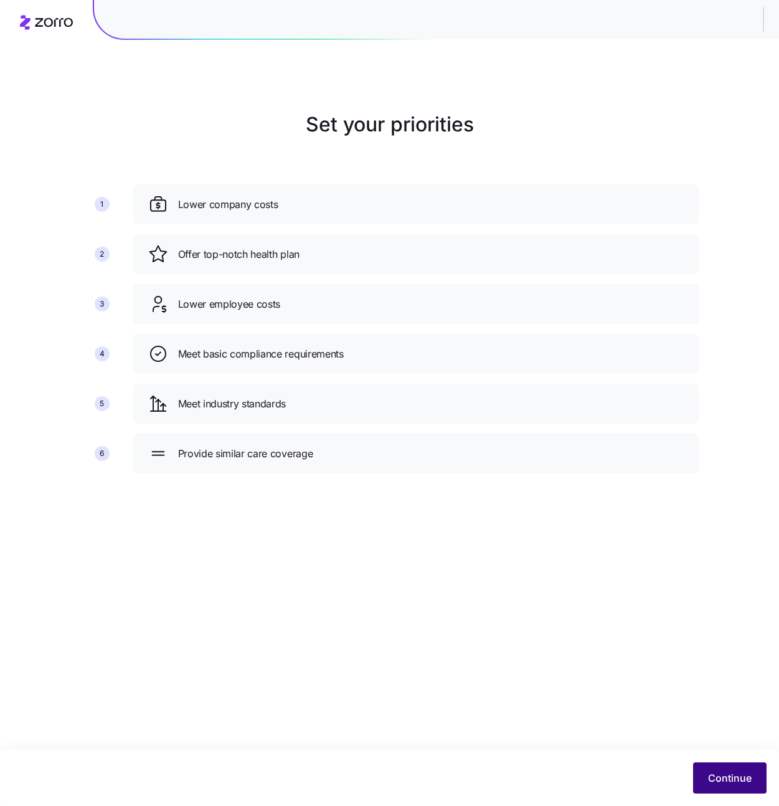
click at [704, 786] on button "Continue" at bounding box center [731, 778] width 74 height 31
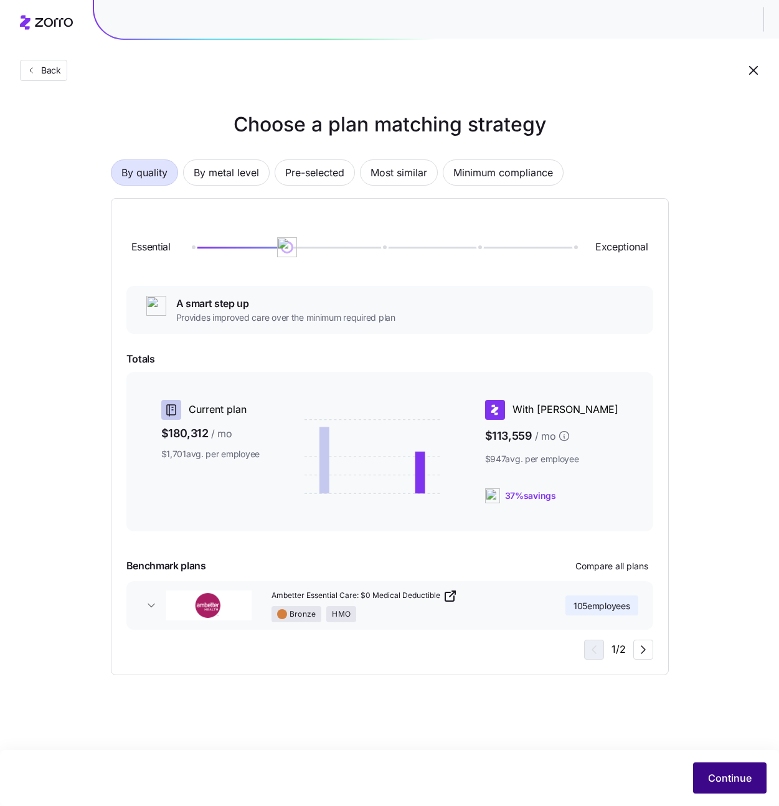
click at [729, 763] on button "Continue" at bounding box center [731, 778] width 74 height 31
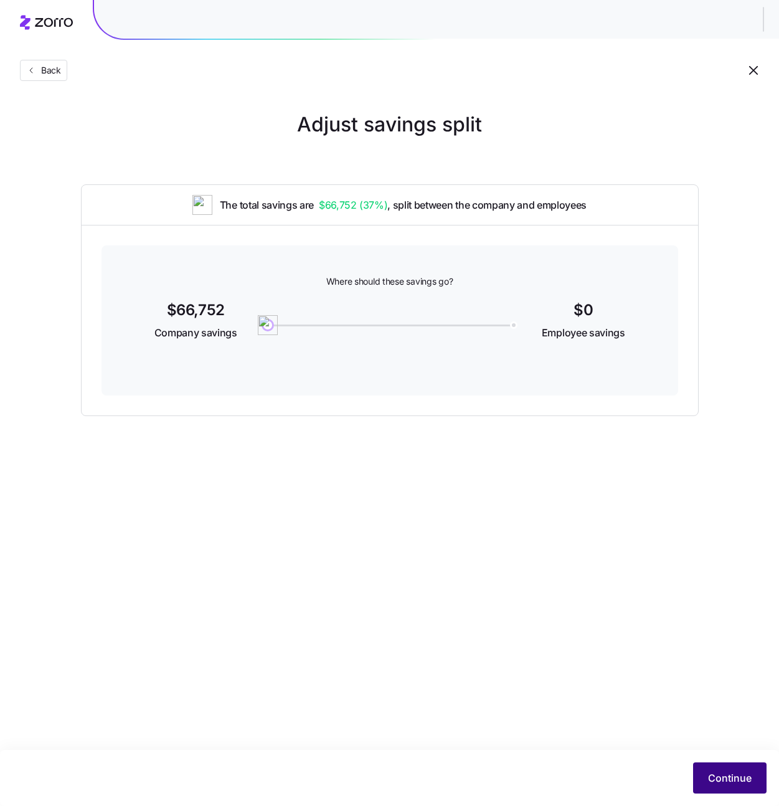
click at [713, 778] on span "Continue" at bounding box center [730, 778] width 44 height 15
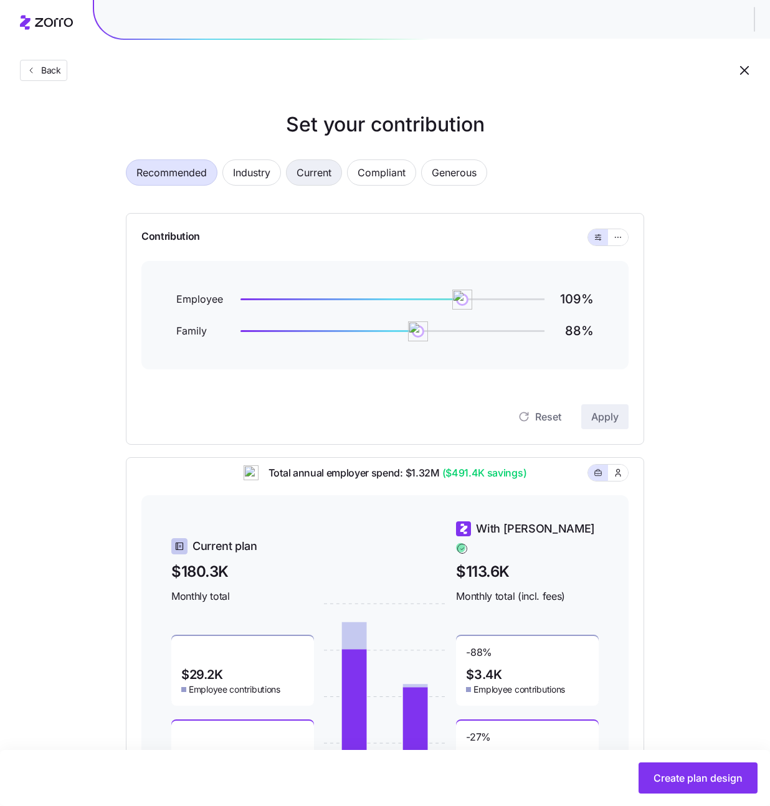
click at [320, 173] on span "Current" at bounding box center [314, 172] width 35 height 25
click at [452, 170] on span "Generous" at bounding box center [454, 172] width 45 height 25
